Goal: Entertainment & Leisure: Consume media (video, audio)

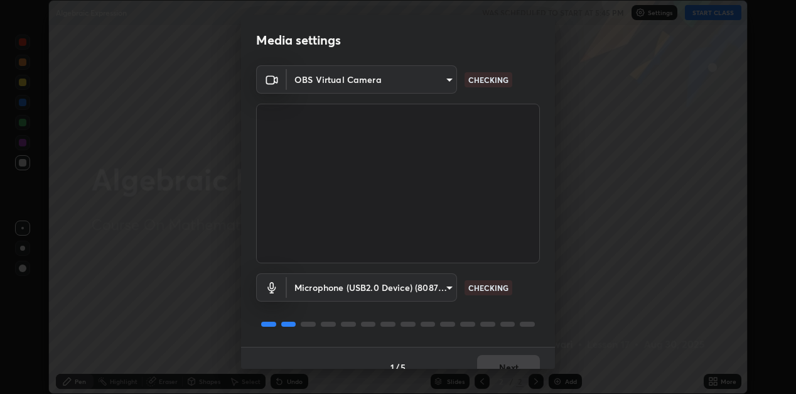
scroll to position [18, 0]
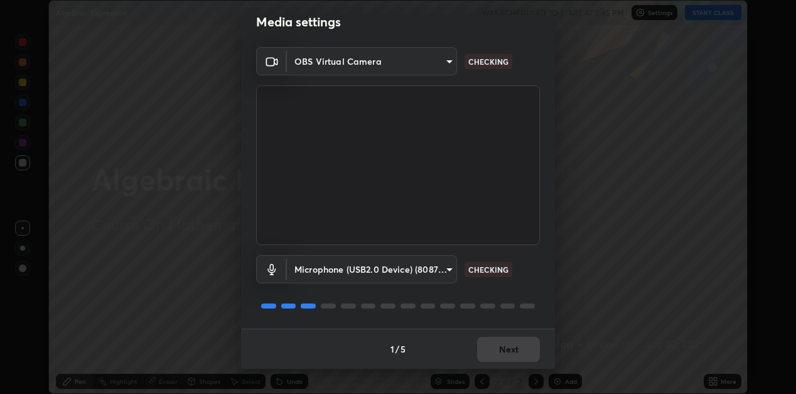
click at [508, 355] on div "1 / 5 Next" at bounding box center [398, 348] width 314 height 40
click at [513, 353] on div "1 / 5 Next" at bounding box center [398, 348] width 314 height 40
click at [519, 360] on div "1 / 5 Next" at bounding box center [398, 348] width 314 height 40
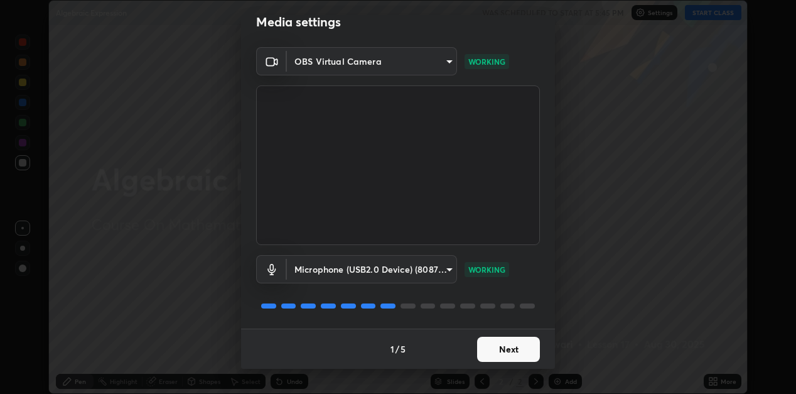
click at [529, 350] on button "Next" at bounding box center [508, 348] width 63 height 25
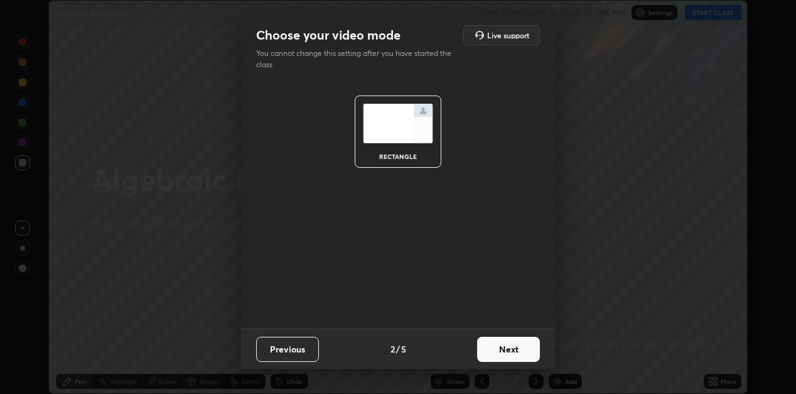
scroll to position [0, 0]
click at [509, 347] on button "Next" at bounding box center [508, 348] width 63 height 25
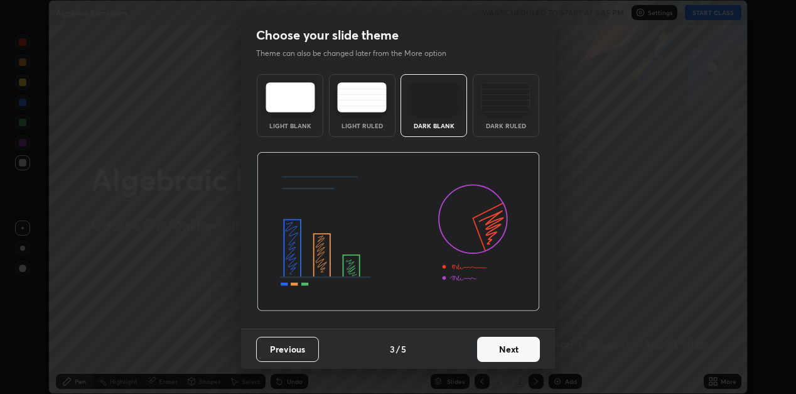
click at [514, 356] on button "Next" at bounding box center [508, 348] width 63 height 25
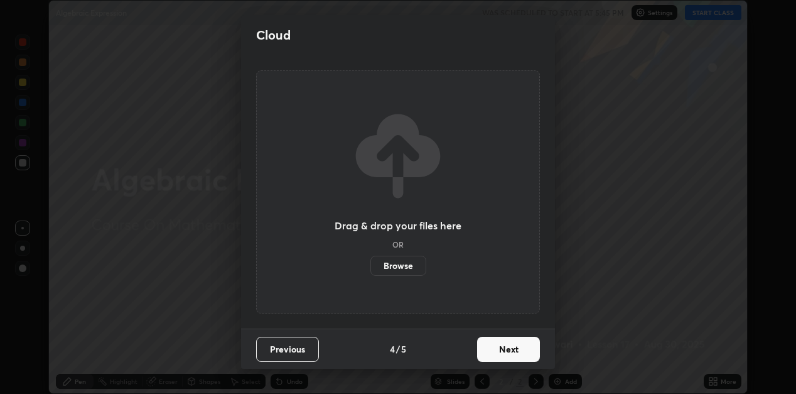
click at [517, 357] on button "Next" at bounding box center [508, 348] width 63 height 25
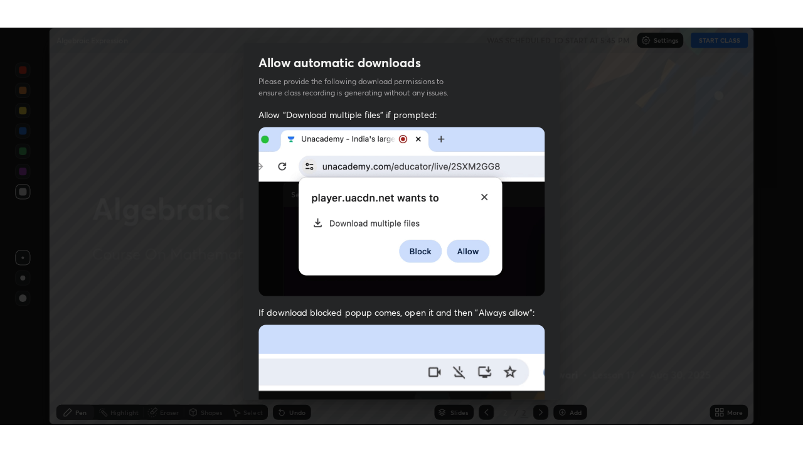
scroll to position [274, 0]
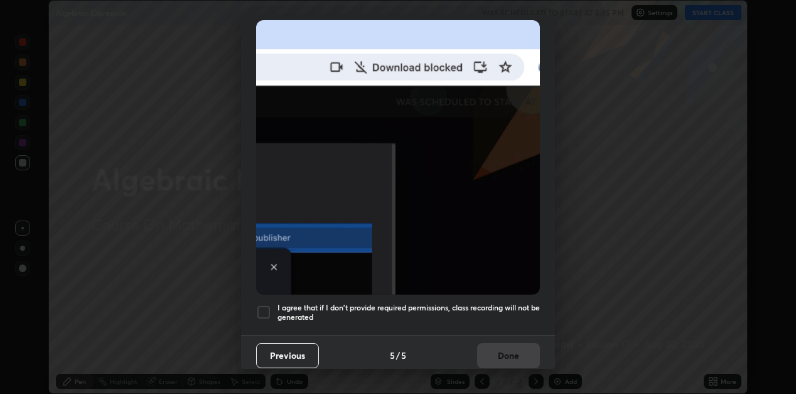
click at [270, 306] on div at bounding box center [263, 311] width 15 height 15
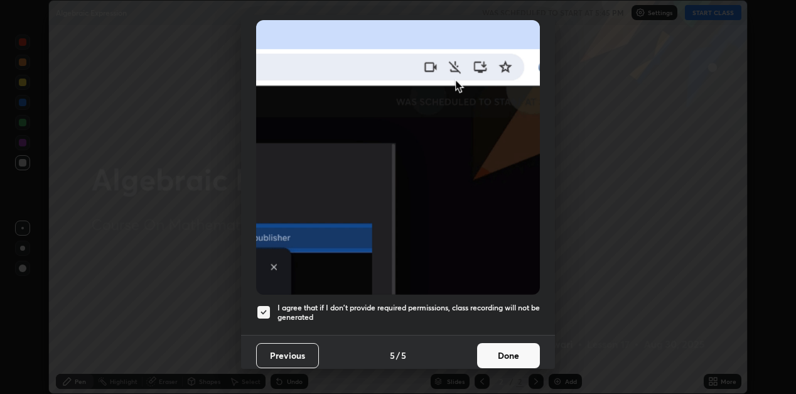
click at [490, 355] on button "Done" at bounding box center [508, 355] width 63 height 25
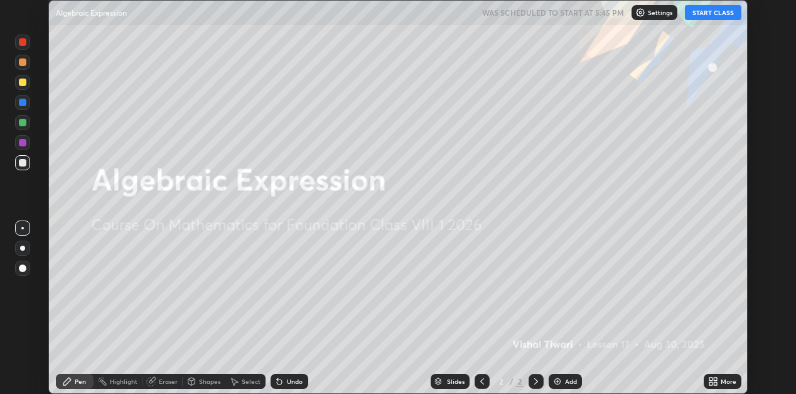
click at [712, 14] on button "START CLASS" at bounding box center [713, 12] width 56 height 15
click at [562, 379] on div "Add" at bounding box center [565, 380] width 33 height 15
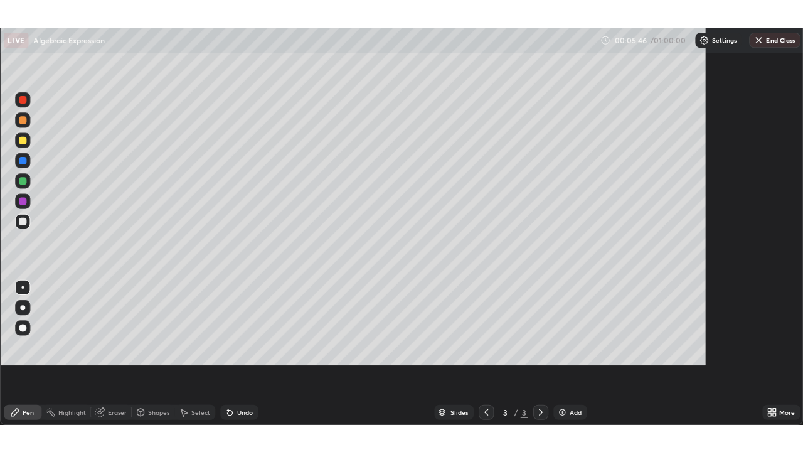
scroll to position [452, 803]
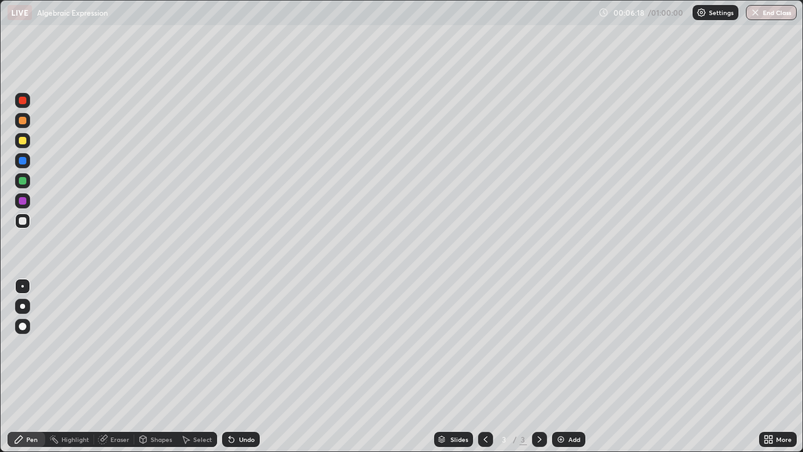
click at [564, 393] on img at bounding box center [561, 439] width 10 height 10
click at [562, 393] on img at bounding box center [561, 439] width 10 height 10
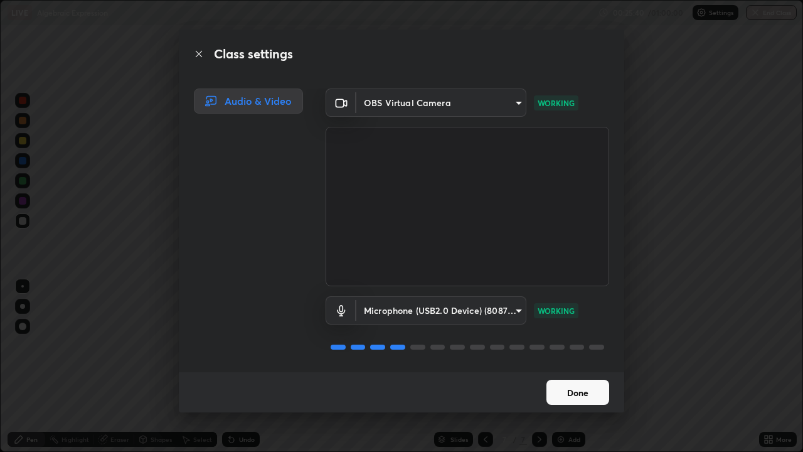
click at [583, 390] on button "Done" at bounding box center [578, 392] width 63 height 25
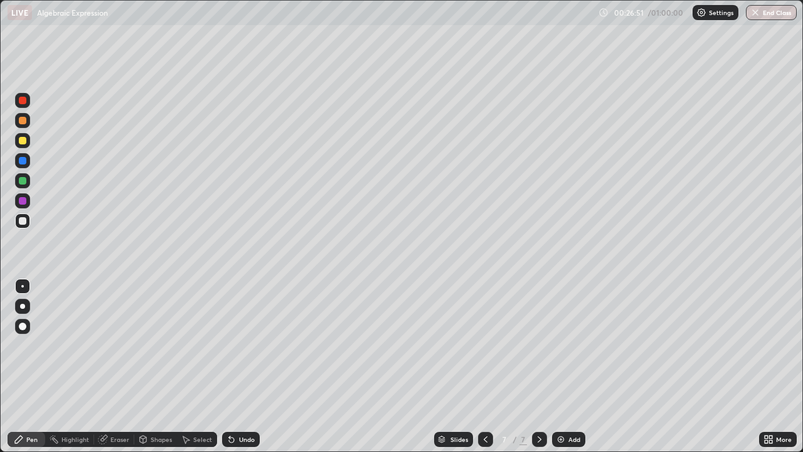
click at [572, 393] on div "Add" at bounding box center [575, 439] width 12 height 6
click at [28, 139] on div at bounding box center [22, 140] width 15 height 15
click at [564, 393] on img at bounding box center [561, 439] width 10 height 10
click at [23, 281] on div at bounding box center [22, 286] width 15 height 15
click at [31, 284] on div at bounding box center [23, 286] width 20 height 20
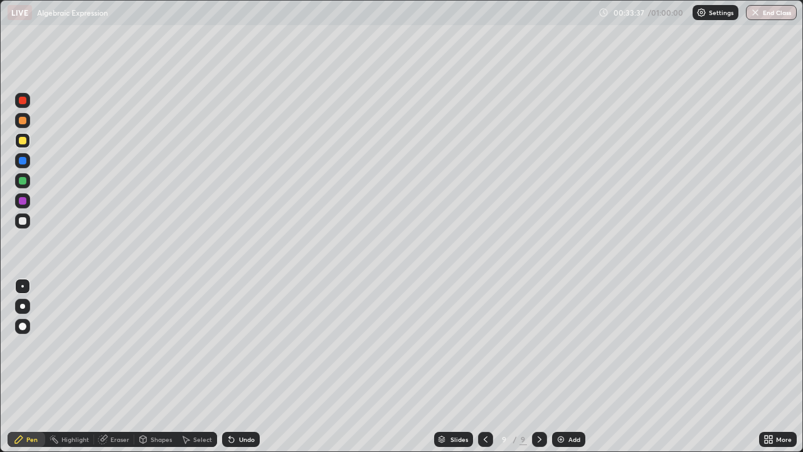
click at [567, 393] on div "Add" at bounding box center [568, 439] width 33 height 15
click at [482, 393] on icon at bounding box center [485, 439] width 10 height 10
click at [540, 393] on div at bounding box center [539, 439] width 15 height 15
click at [569, 393] on div "Add" at bounding box center [575, 439] width 12 height 6
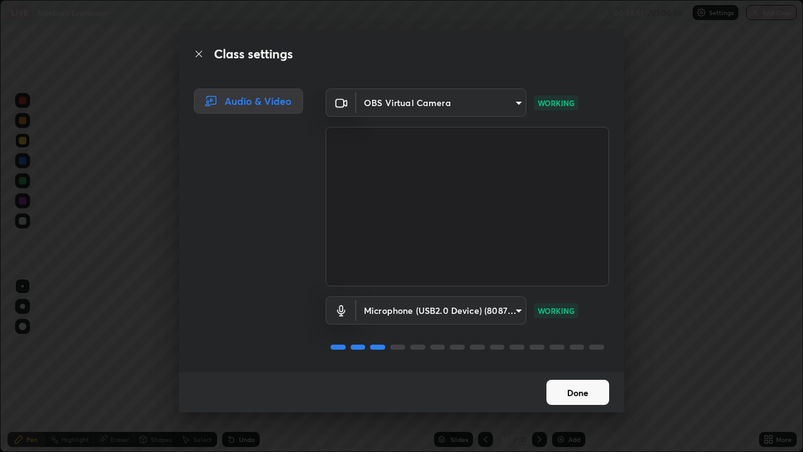
click at [577, 393] on button "Done" at bounding box center [578, 392] width 63 height 25
click at [590, 393] on button "Done" at bounding box center [578, 392] width 63 height 25
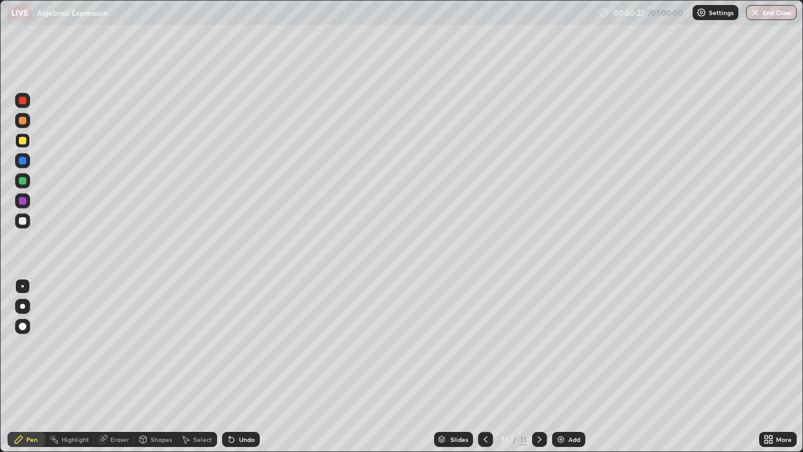
click at [563, 393] on img at bounding box center [561, 439] width 10 height 10
click at [23, 198] on div at bounding box center [23, 201] width 8 height 8
click at [23, 181] on div at bounding box center [23, 181] width 8 height 8
click at [778, 13] on button "End Class" at bounding box center [773, 12] width 50 height 15
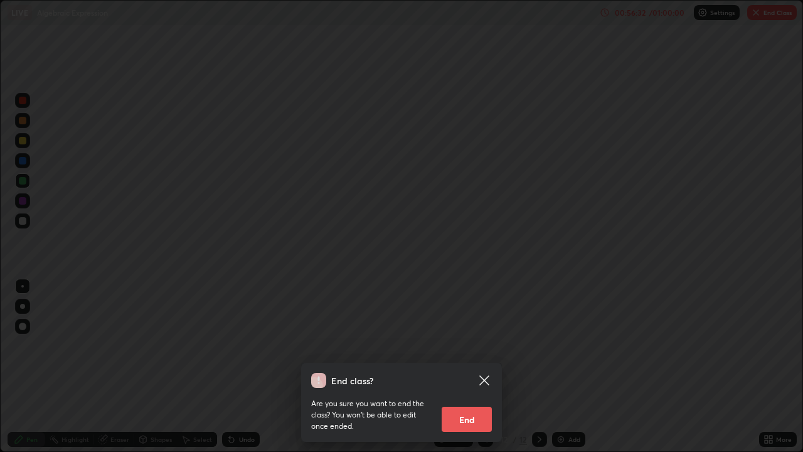
click at [470, 393] on button "End" at bounding box center [467, 419] width 50 height 25
